Goal: Transaction & Acquisition: Purchase product/service

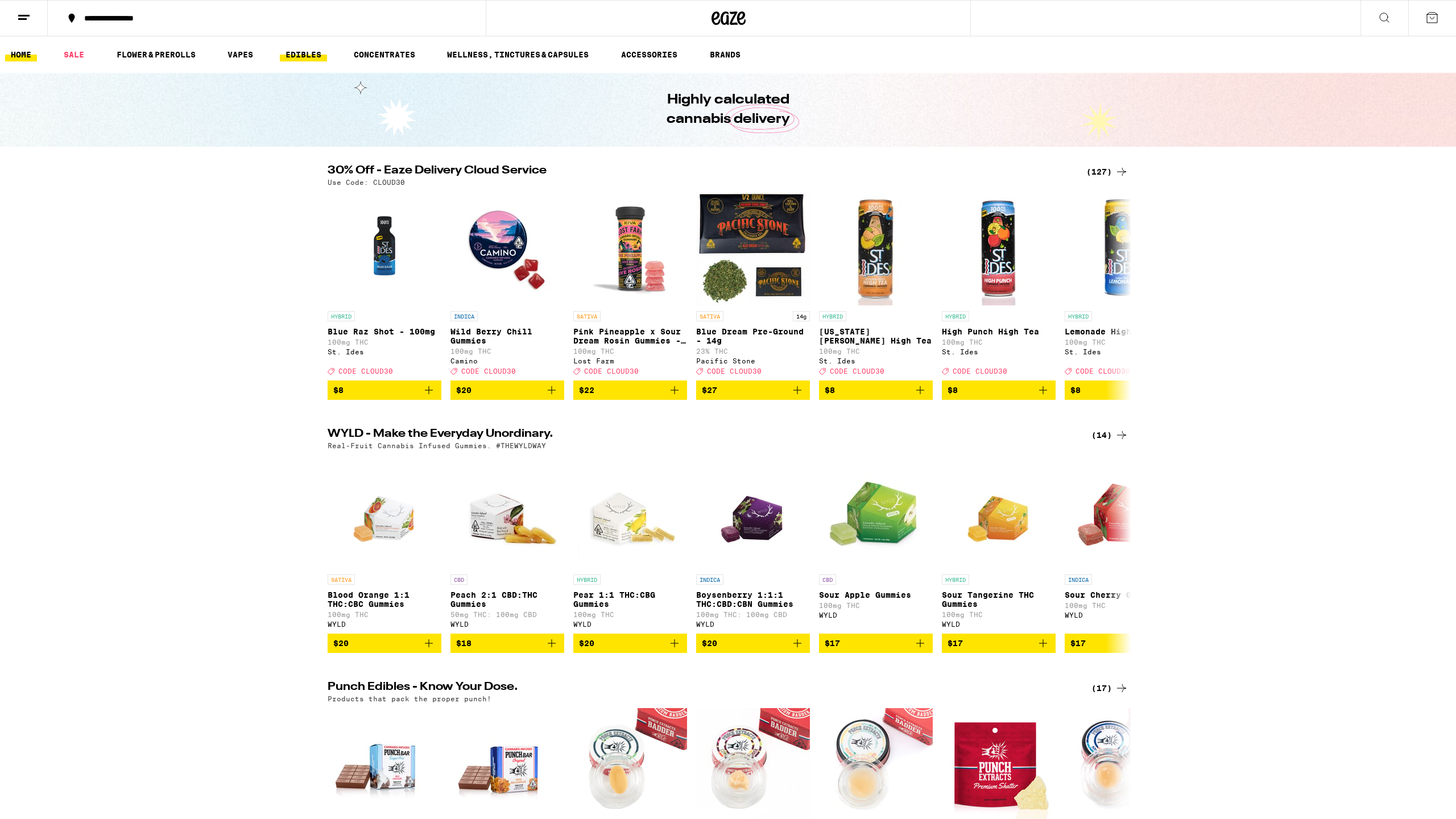
click at [298, 54] on link "EDIBLES" at bounding box center [303, 54] width 47 height 14
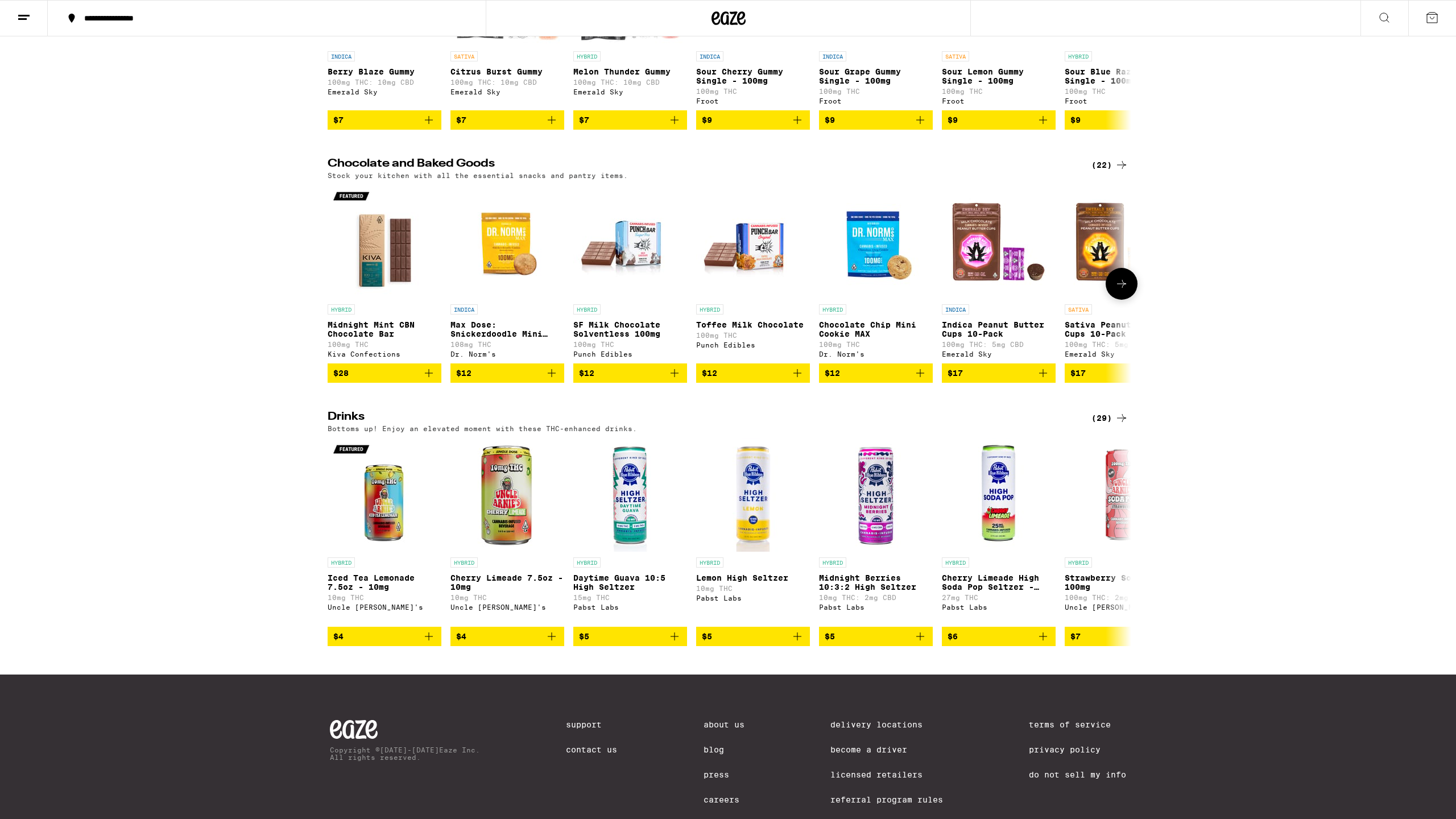
scroll to position [265, 0]
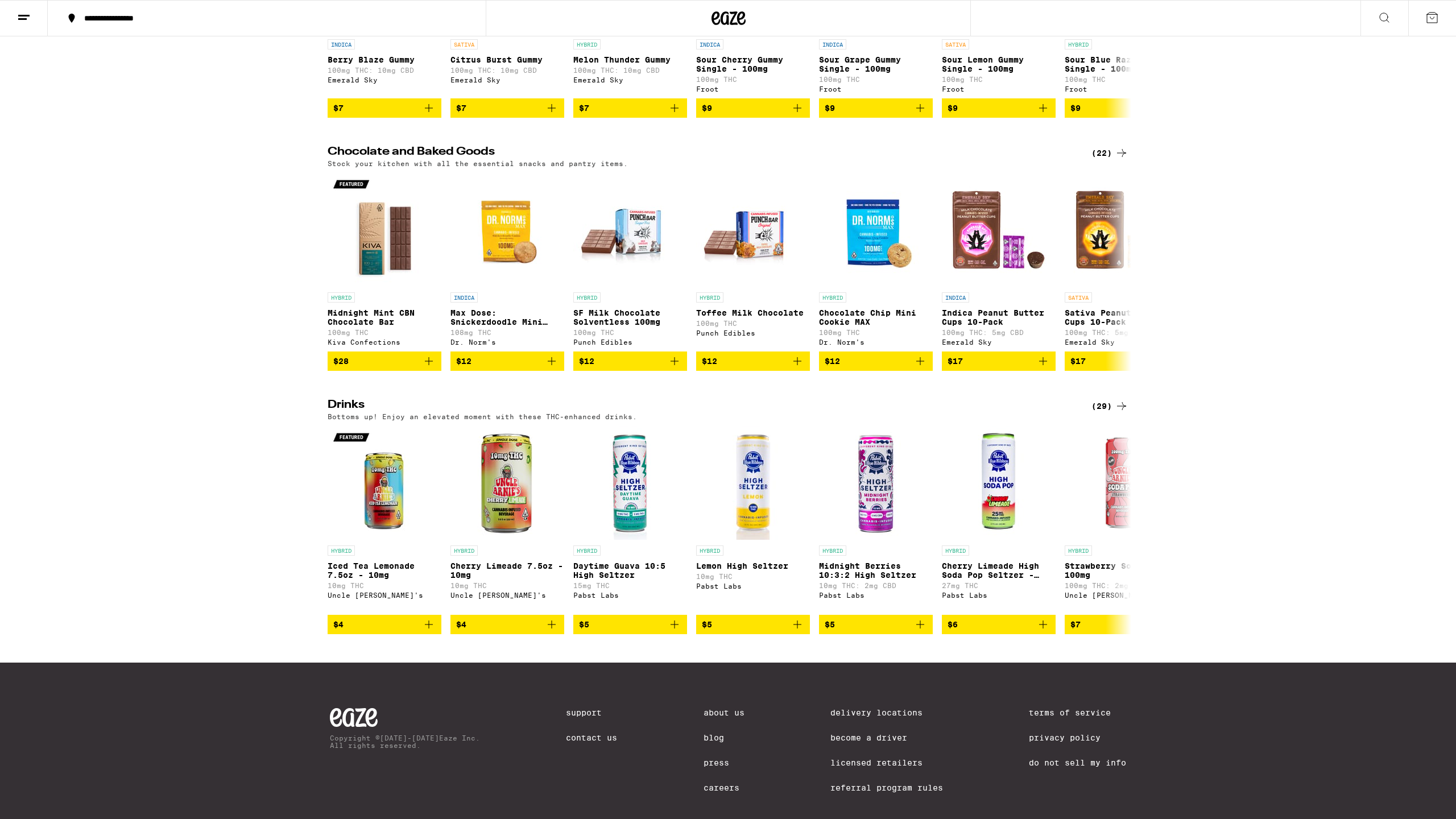
click at [1107, 413] on div "(29)" at bounding box center [1110, 406] width 37 height 14
